Goal: Transaction & Acquisition: Purchase product/service

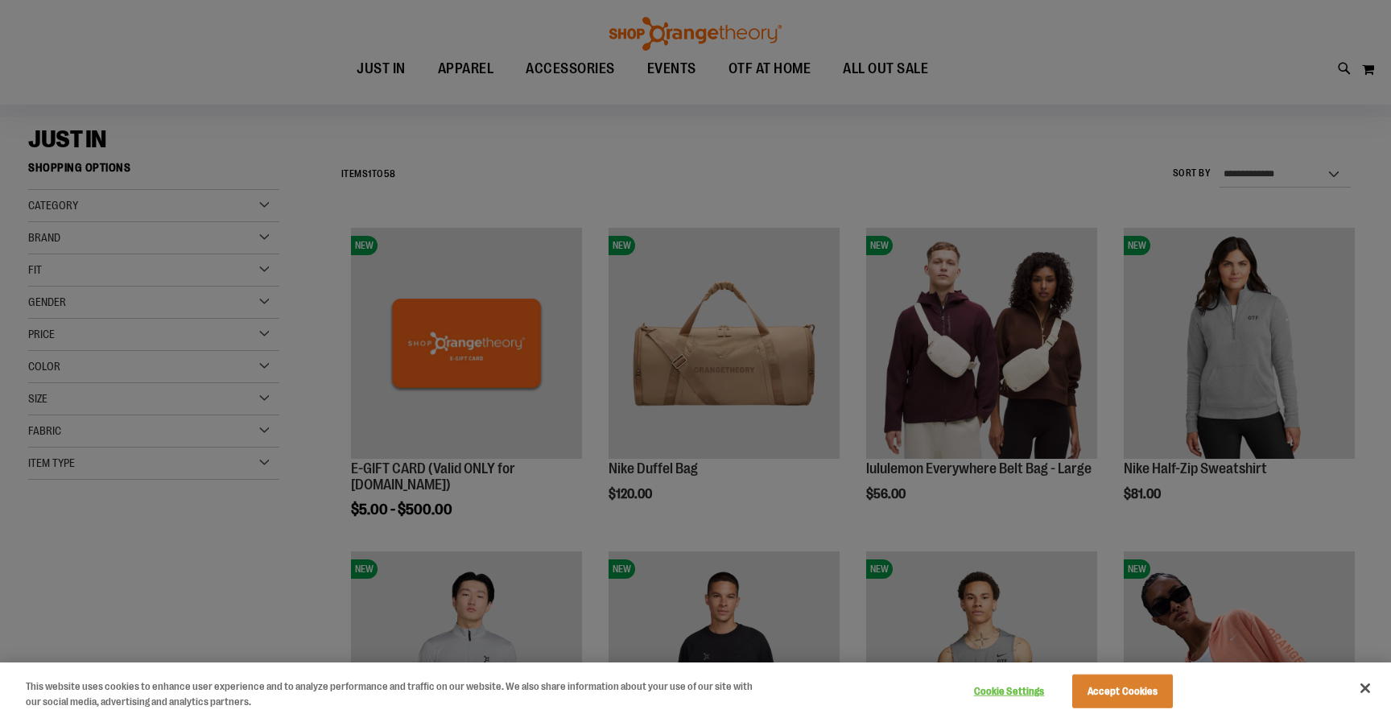
scroll to position [171, 0]
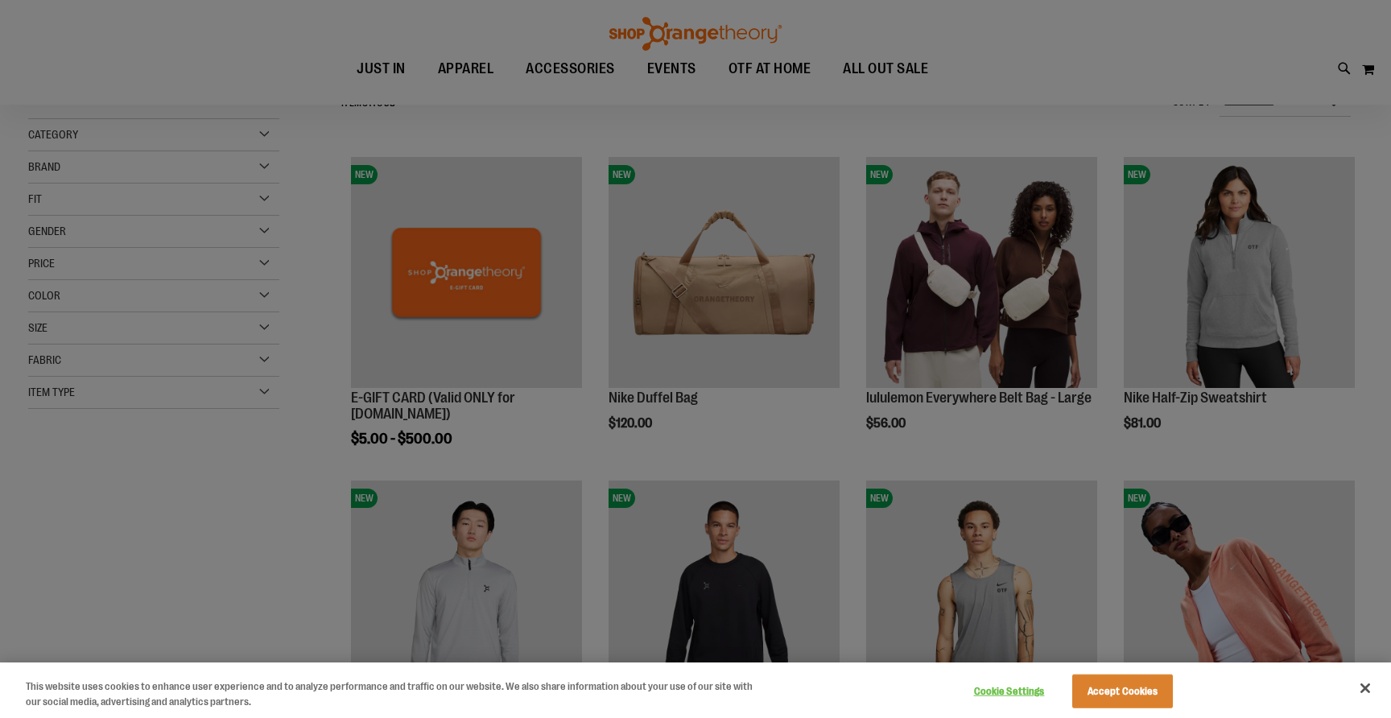
click at [889, 418] on div at bounding box center [695, 359] width 1391 height 718
click at [1120, 693] on button "Accept Cookies" at bounding box center [1122, 692] width 101 height 34
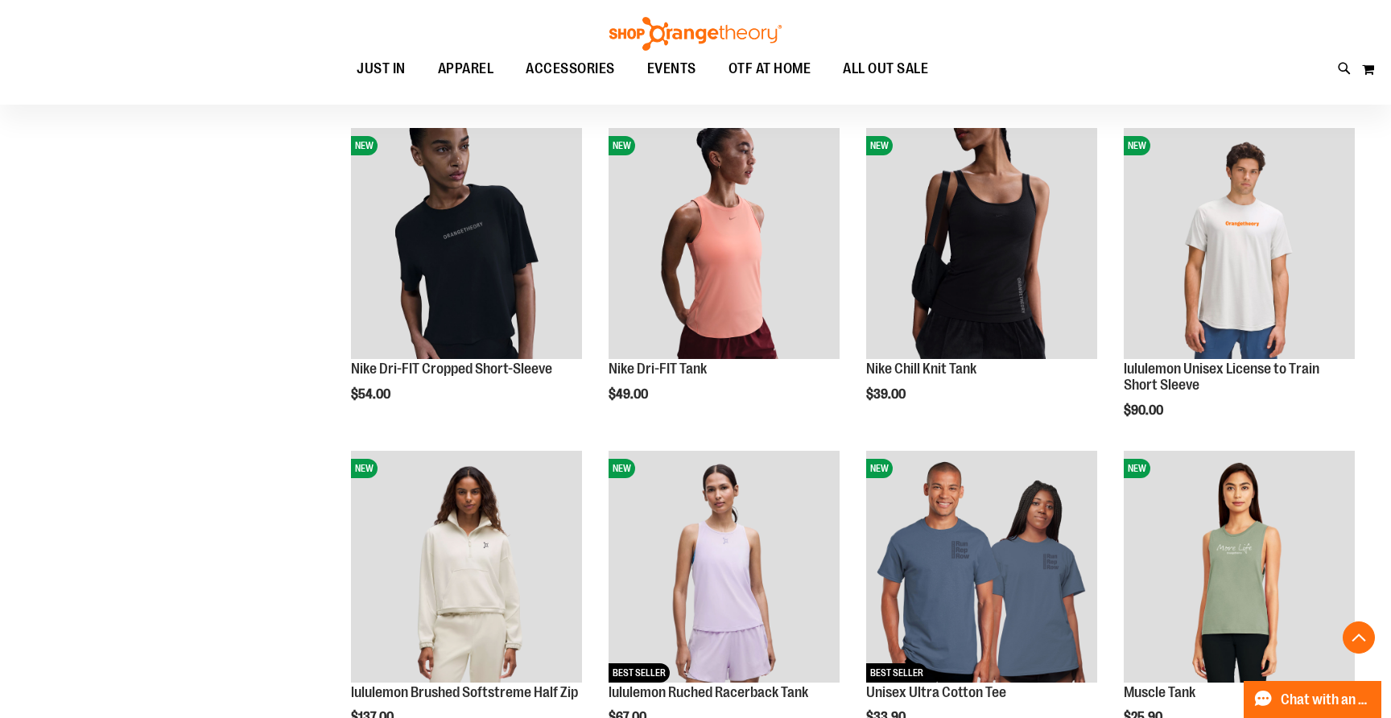
scroll to position [106, 0]
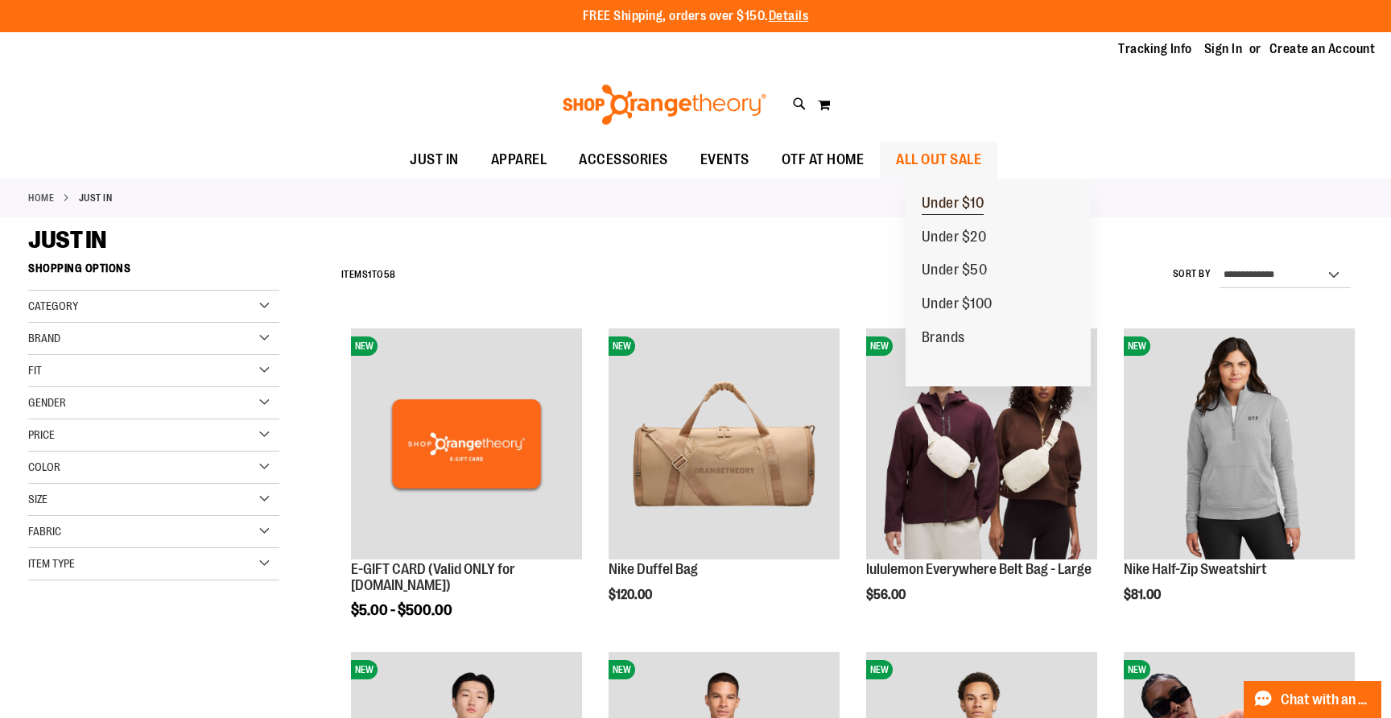
click at [934, 209] on span "Under $10" at bounding box center [953, 205] width 63 height 20
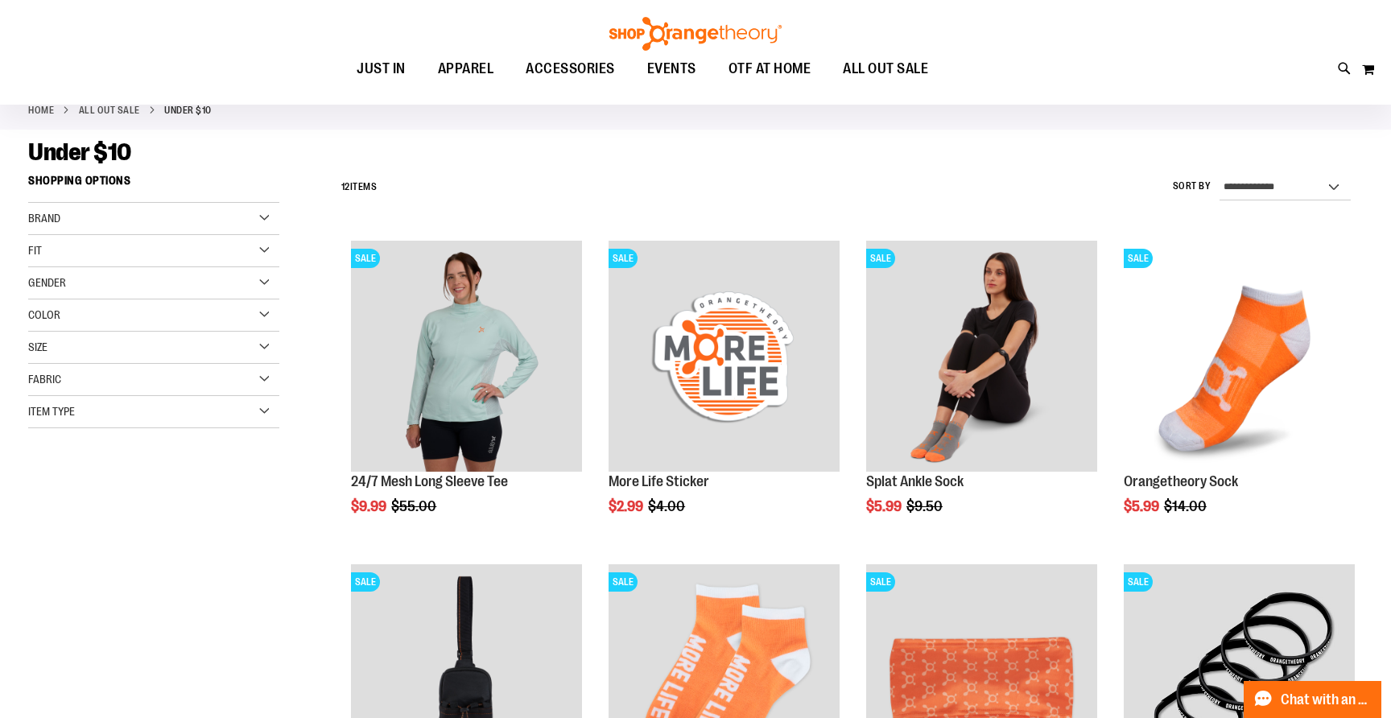
scroll to position [65, 0]
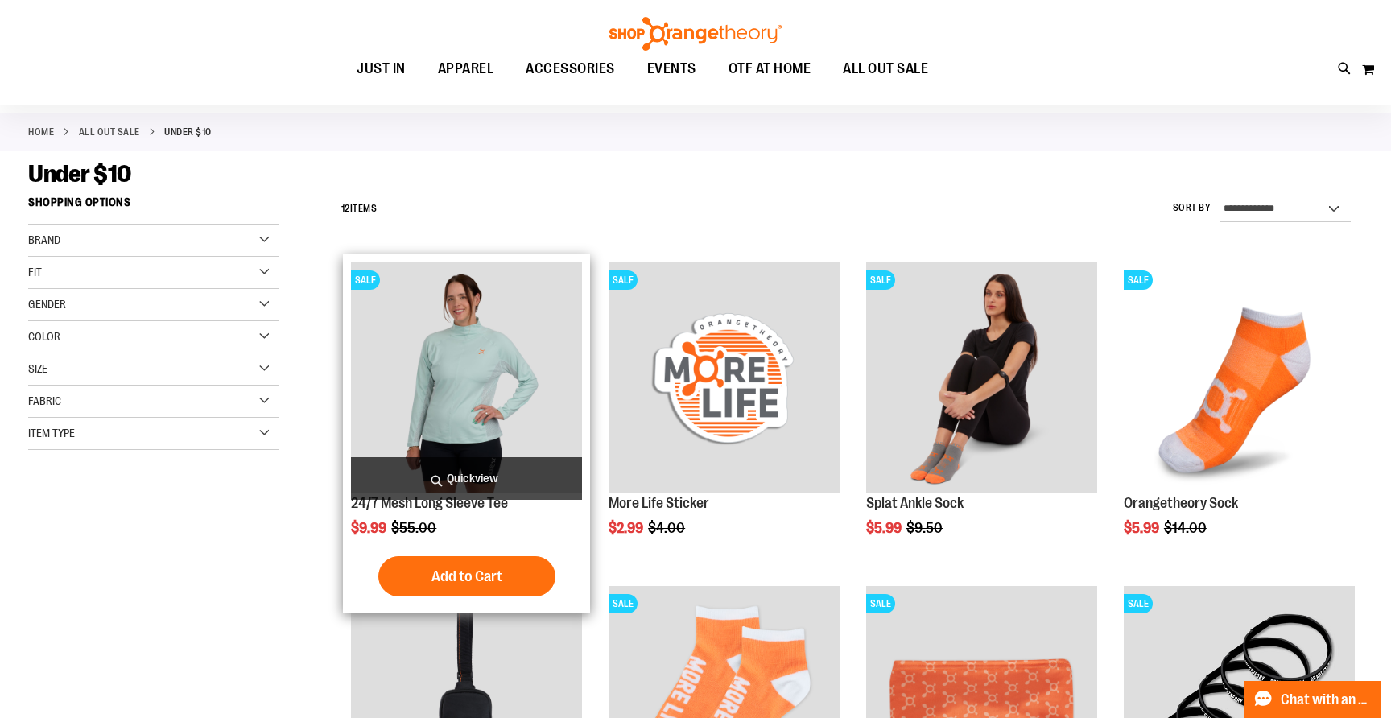
click at [475, 398] on img "product" at bounding box center [466, 377] width 231 height 231
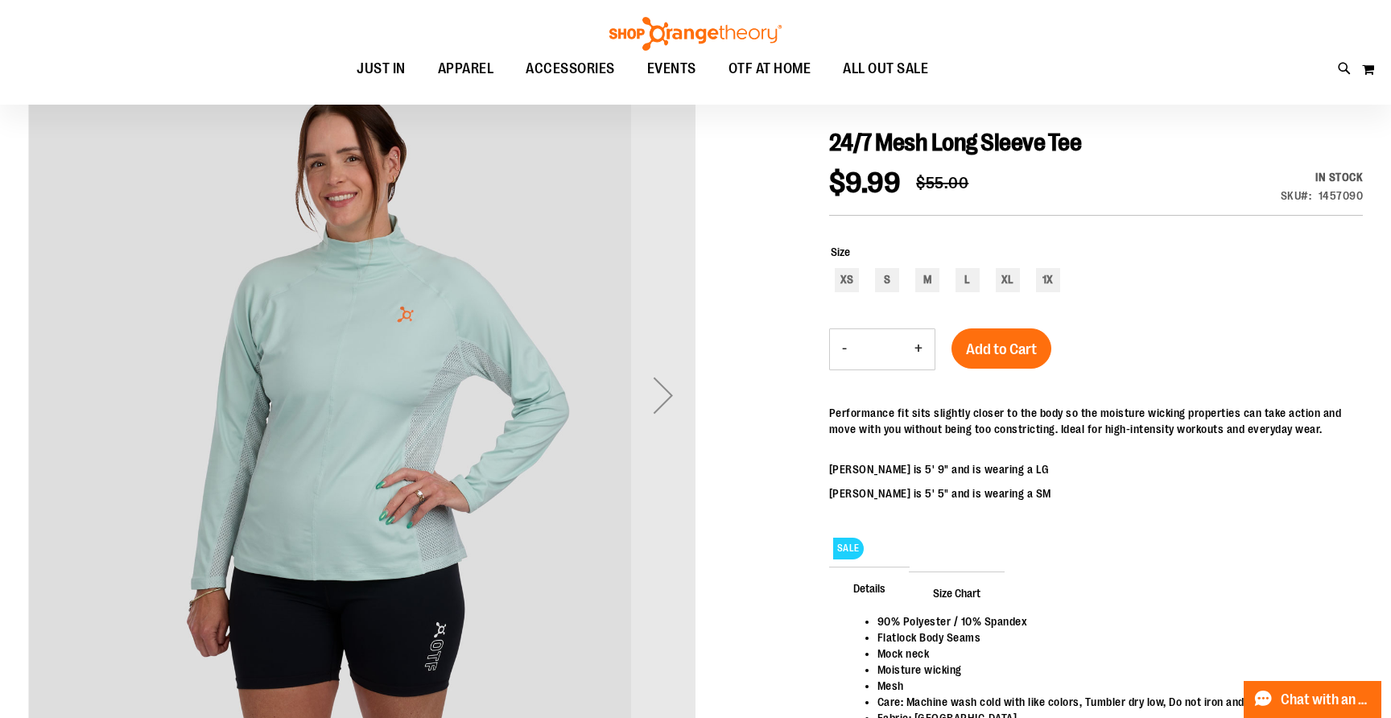
scroll to position [158, 0]
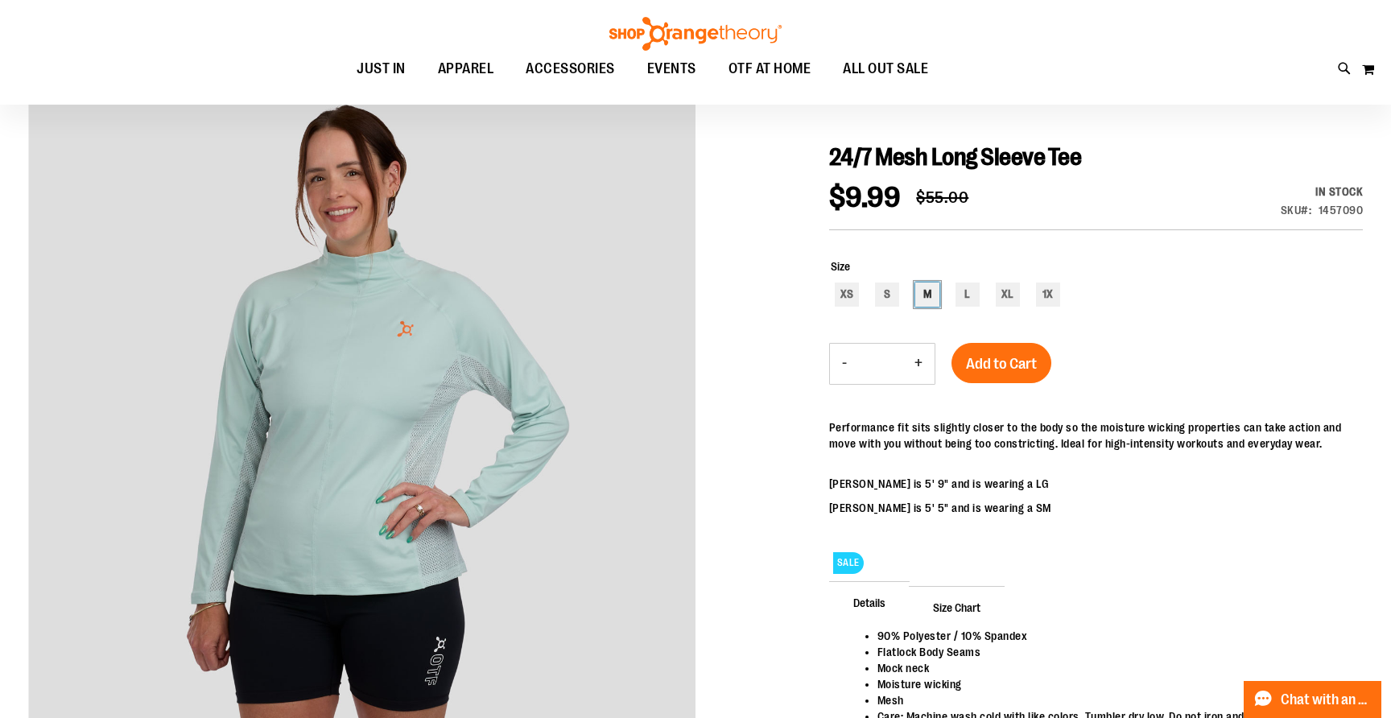
click at [930, 289] on div "M" at bounding box center [927, 295] width 24 height 24
click at [964, 295] on div "L" at bounding box center [967, 295] width 24 height 24
type input "***"
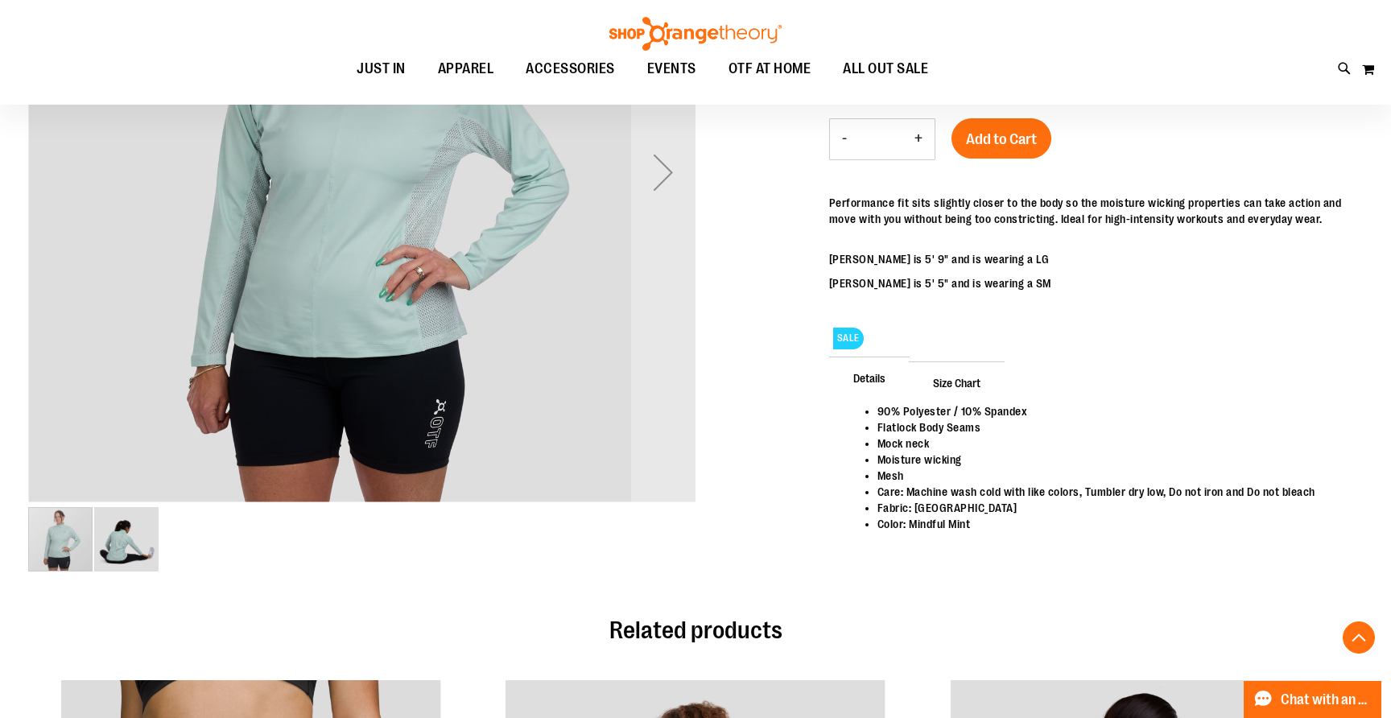
scroll to position [435, 0]
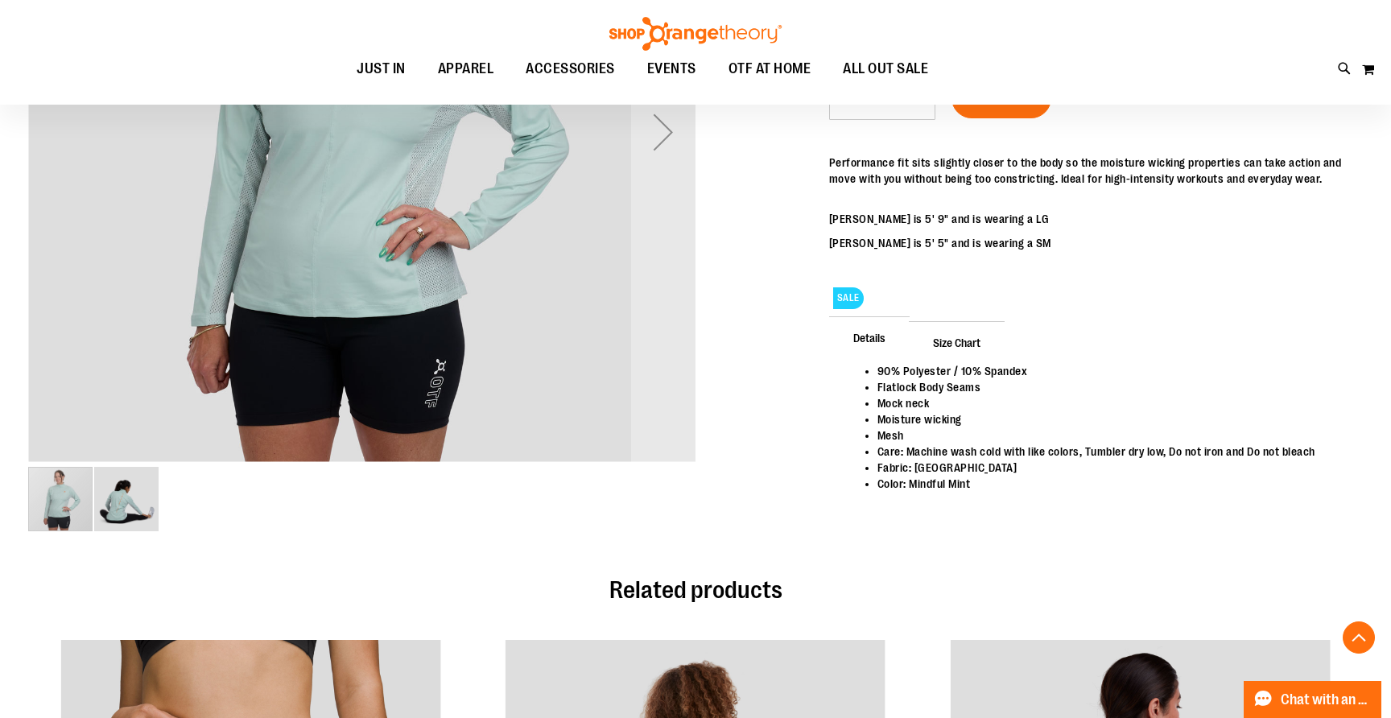
click at [149, 501] on img "image 2 of 2" at bounding box center [126, 499] width 64 height 64
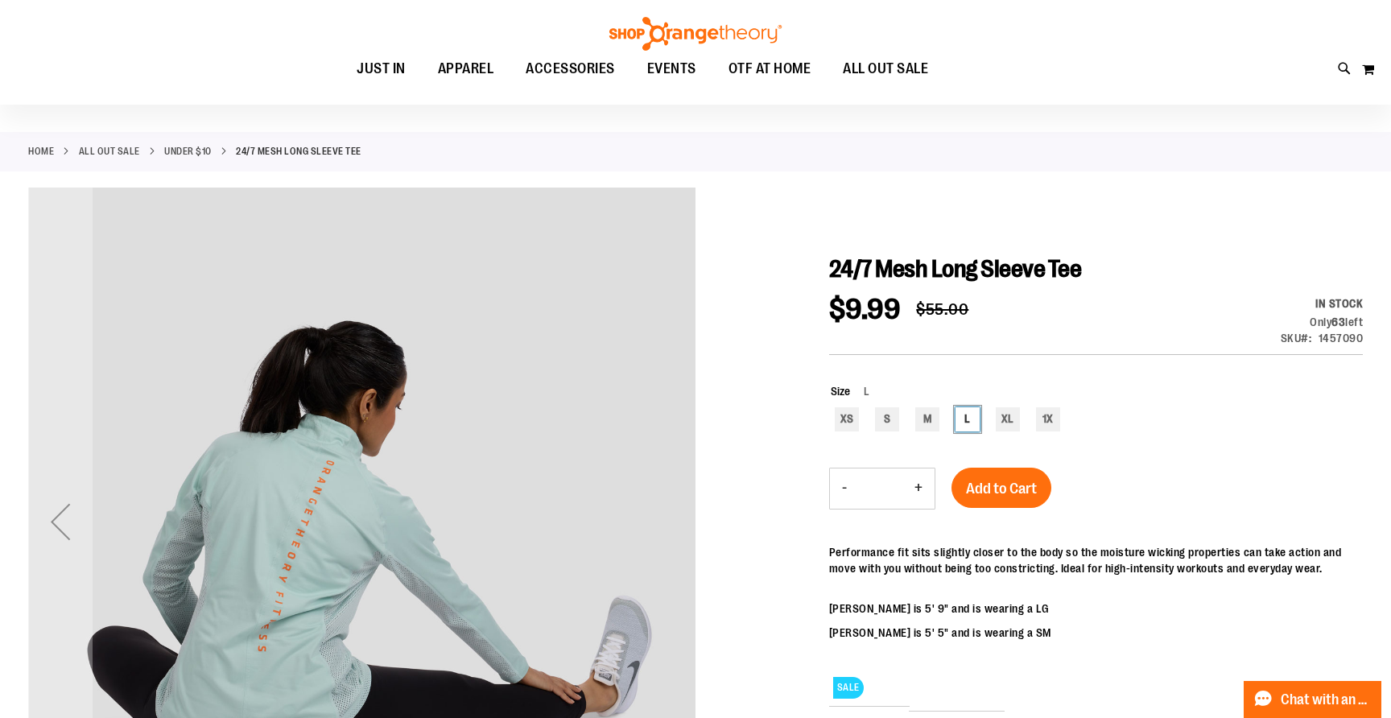
scroll to position [0, 0]
